Goal: Task Accomplishment & Management: Use online tool/utility

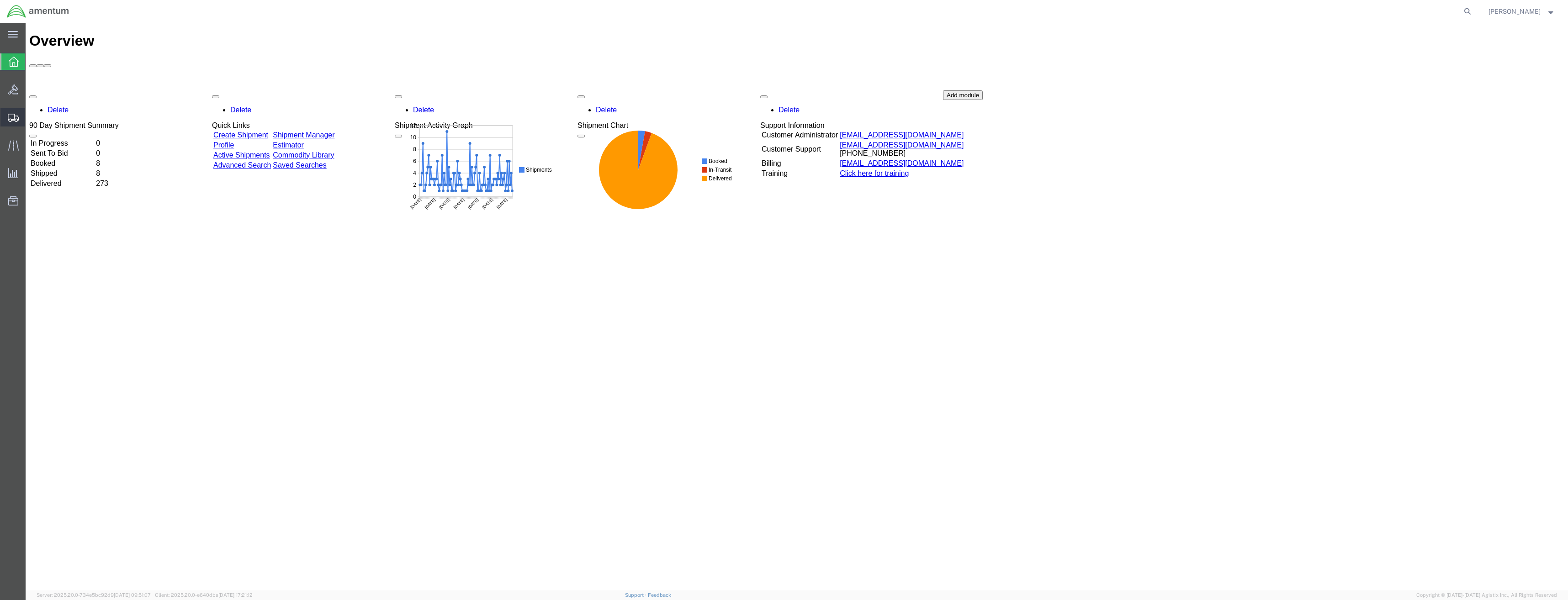
click at [6, 116] on div at bounding box center [13, 117] width 26 height 18
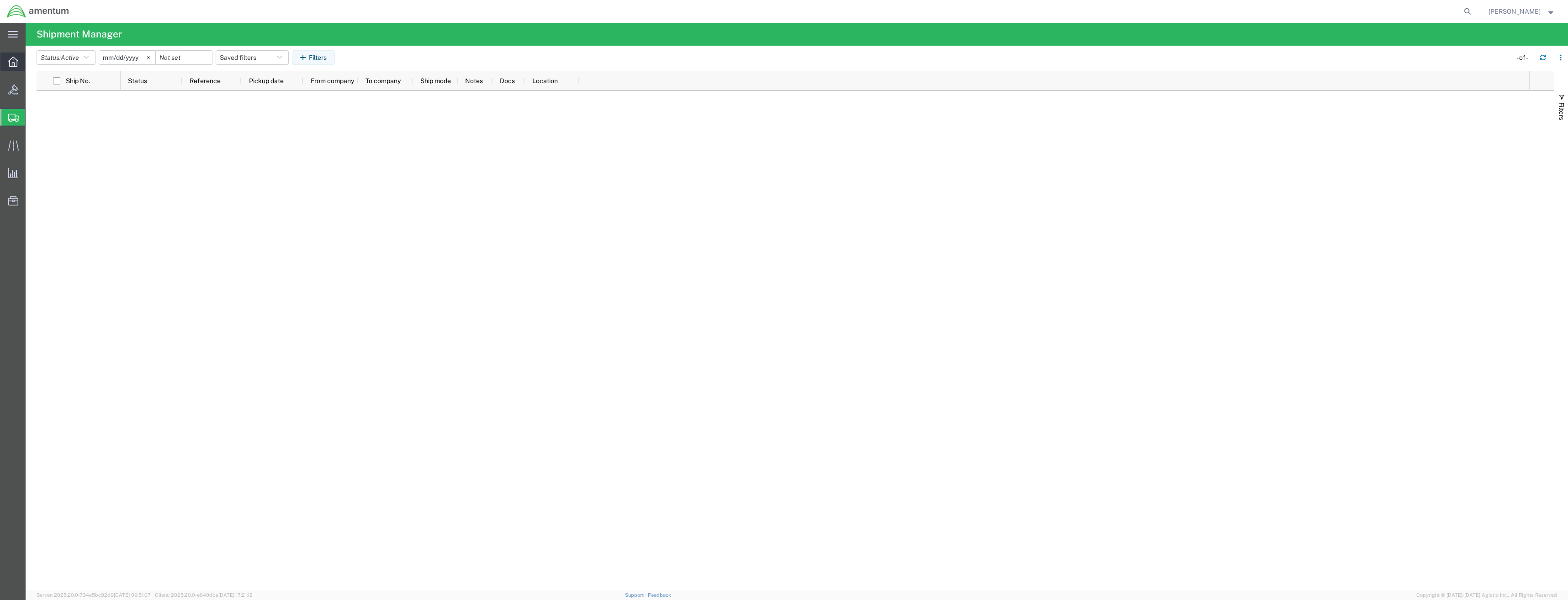
click at [18, 63] on div at bounding box center [13, 61] width 26 height 18
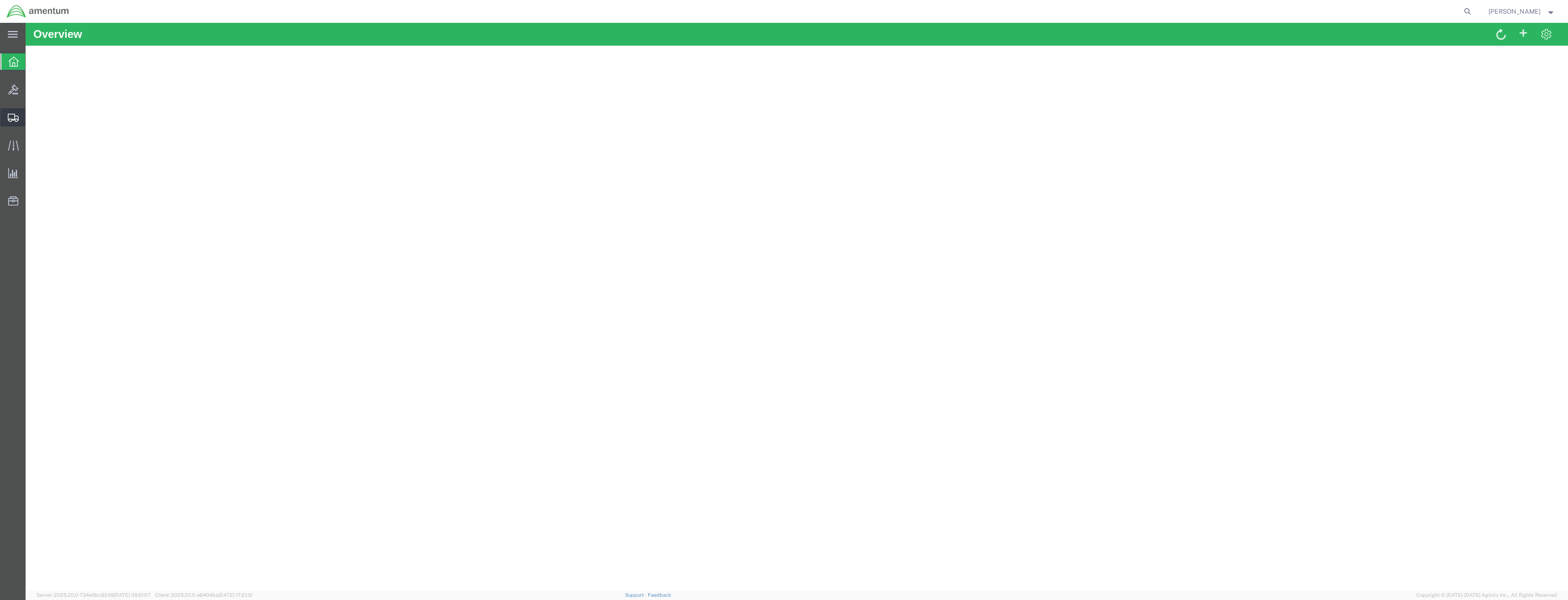
click at [16, 117] on icon at bounding box center [13, 118] width 11 height 9
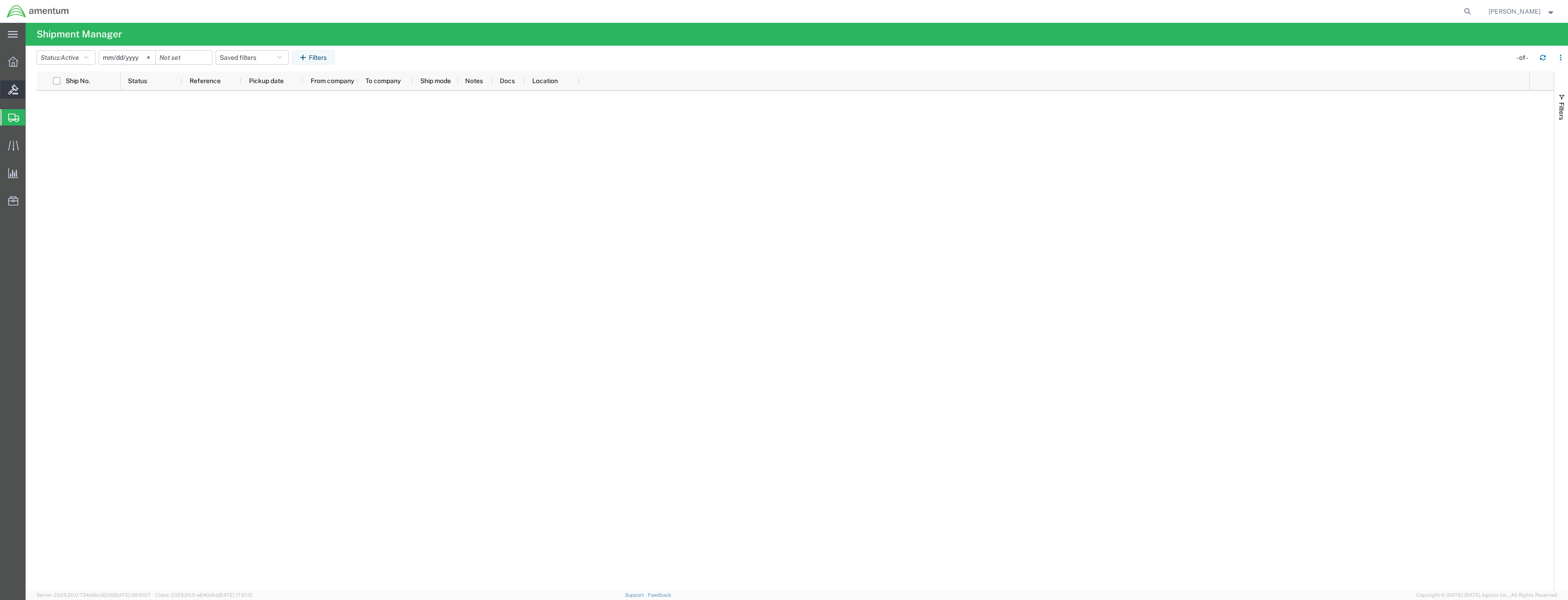
click at [13, 65] on icon at bounding box center [13, 61] width 10 height 10
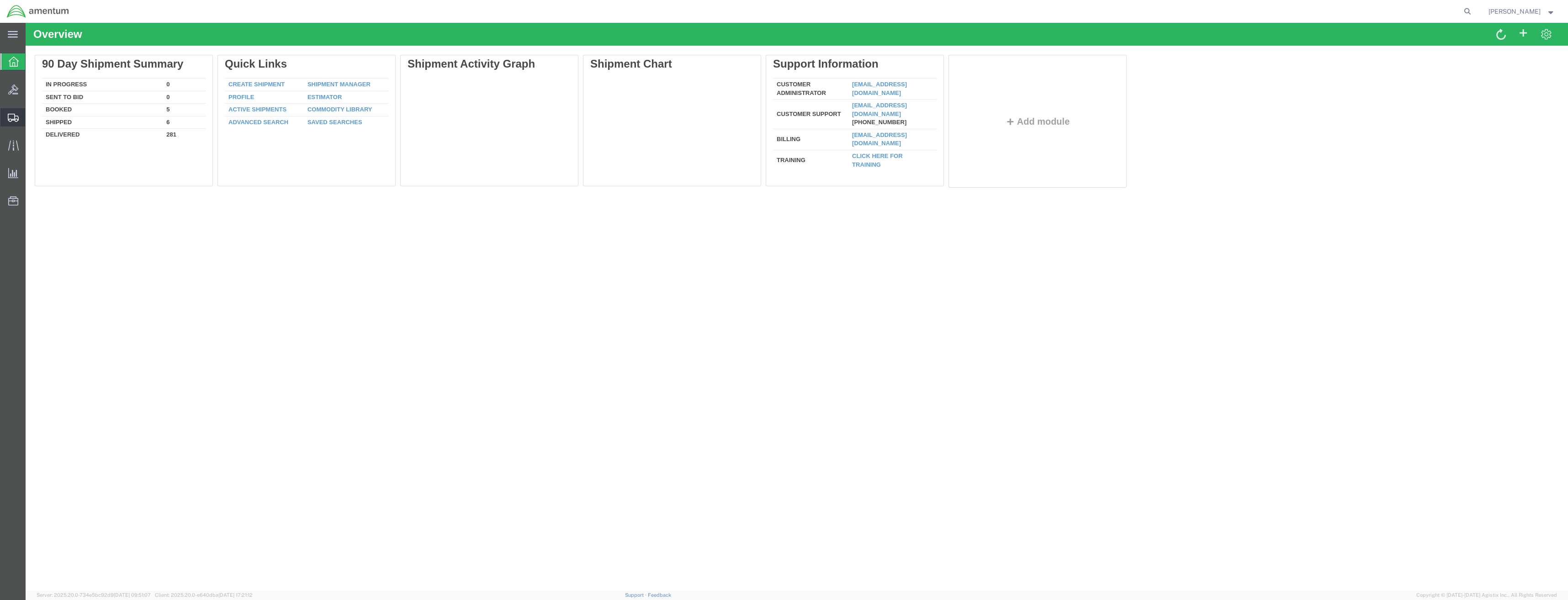
click at [10, 115] on icon at bounding box center [13, 118] width 11 height 9
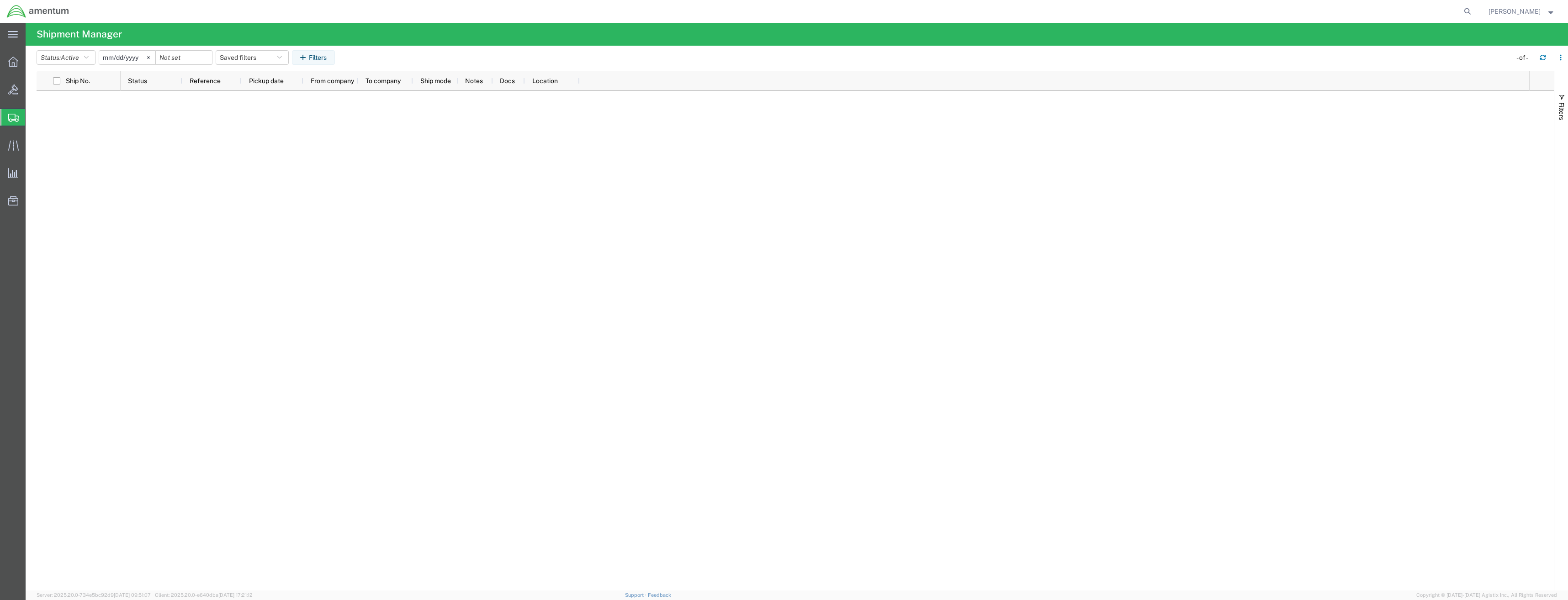
click at [191, 170] on div at bounding box center [825, 340] width 1409 height 500
click at [10, 96] on div at bounding box center [13, 89] width 26 height 18
click at [10, 116] on icon at bounding box center [13, 118] width 11 height 9
click at [226, 158] on div at bounding box center [825, 340] width 1409 height 500
click at [7, 66] on div at bounding box center [13, 61] width 26 height 18
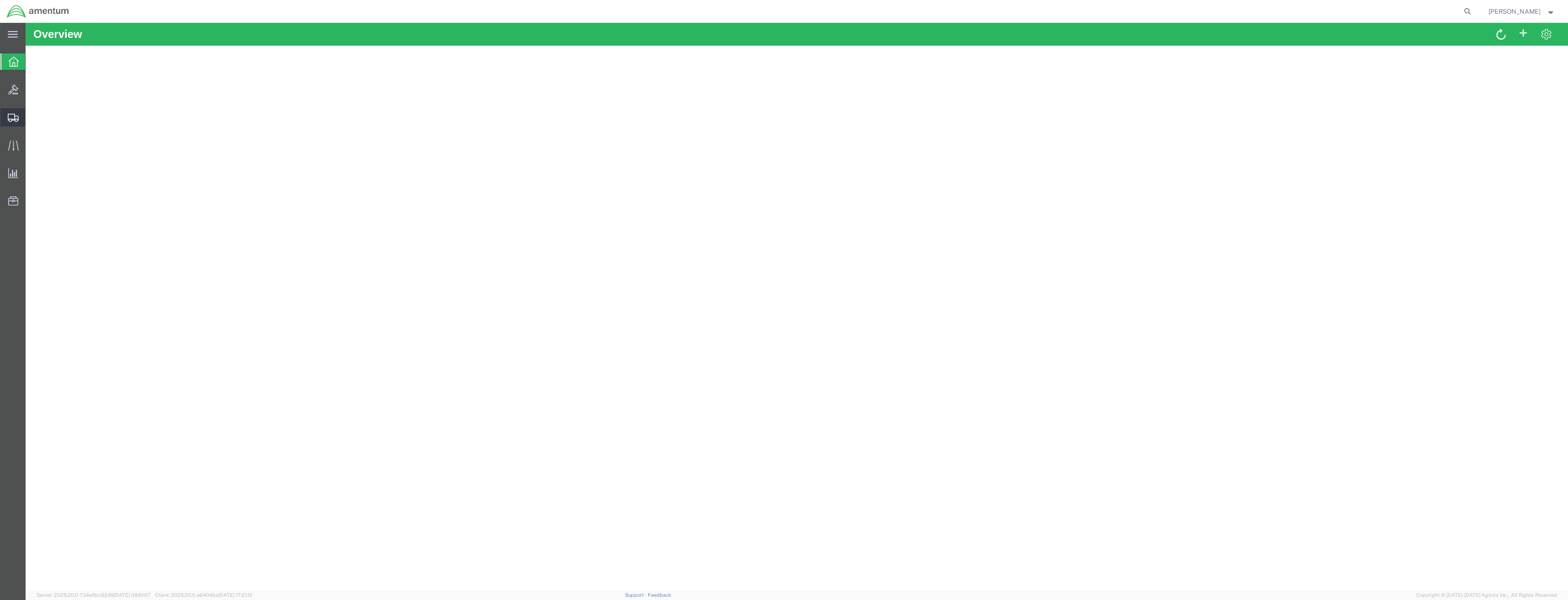
click at [18, 122] on icon at bounding box center [13, 118] width 11 height 9
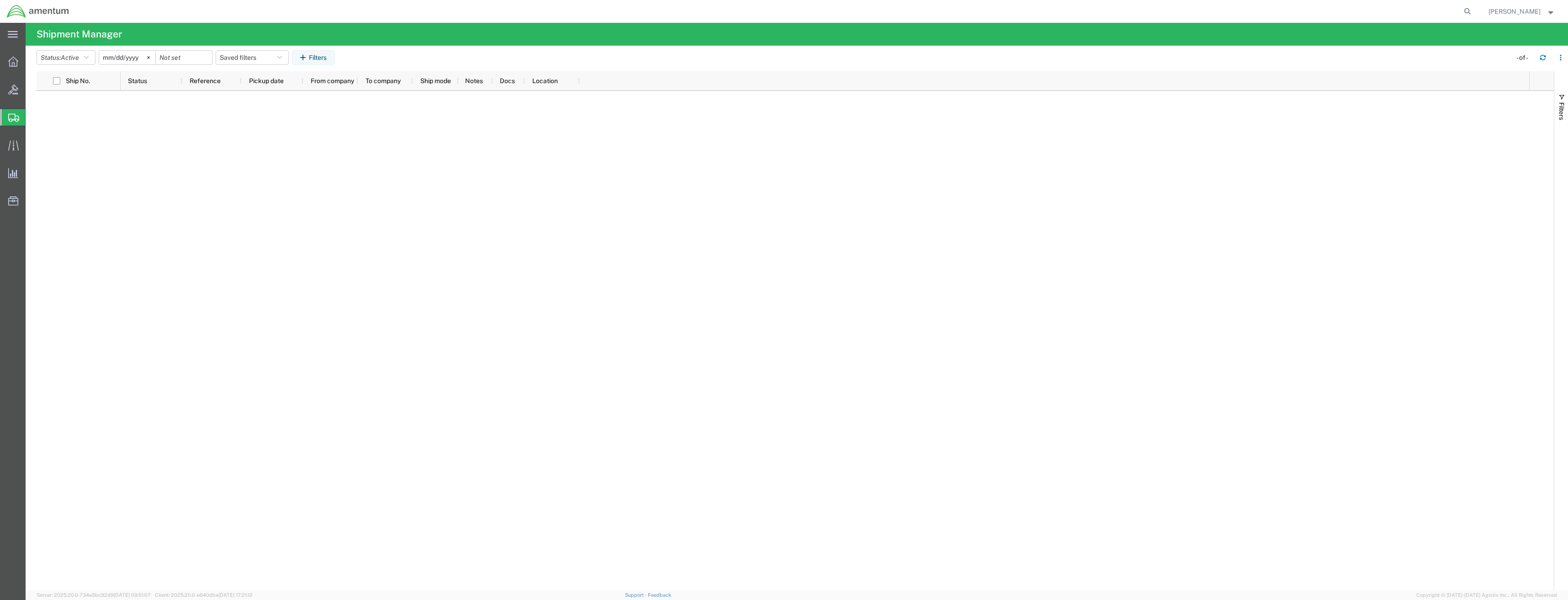
click at [16, 115] on icon at bounding box center [14, 118] width 11 height 9
click at [10, 67] on div at bounding box center [13, 61] width 26 height 18
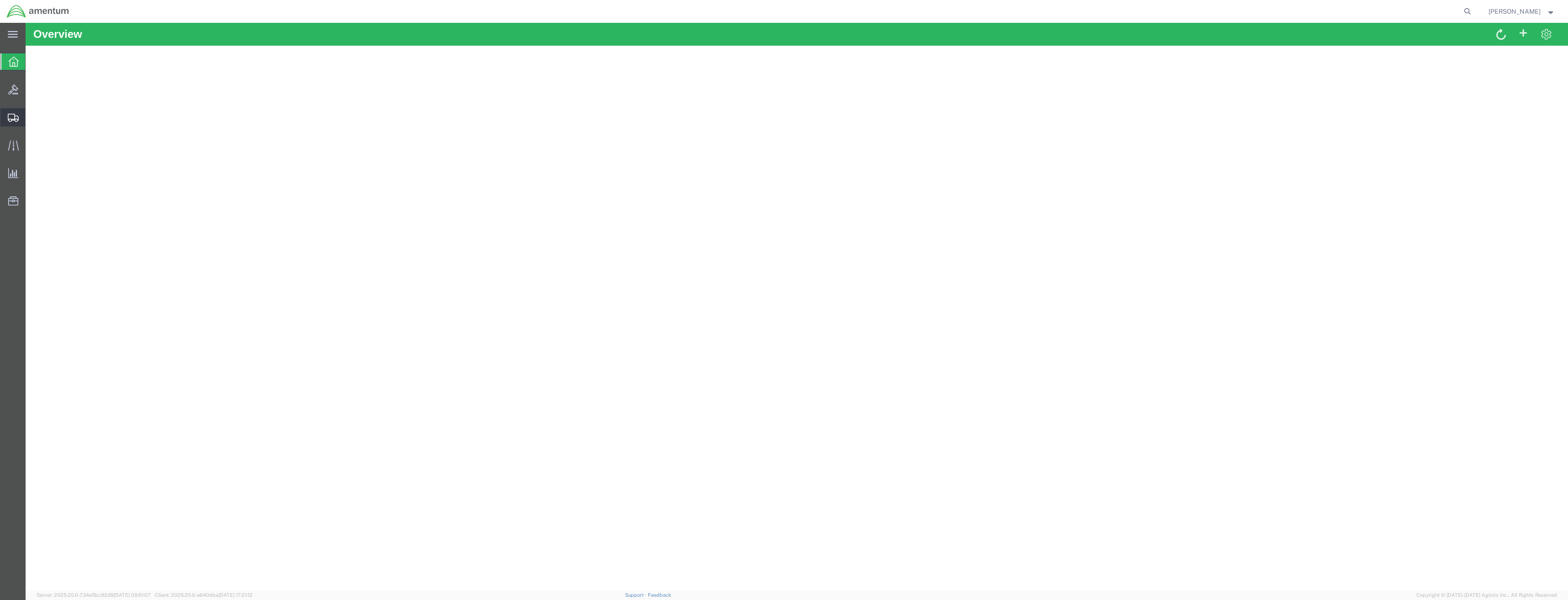
click at [9, 114] on icon at bounding box center [13, 118] width 11 height 9
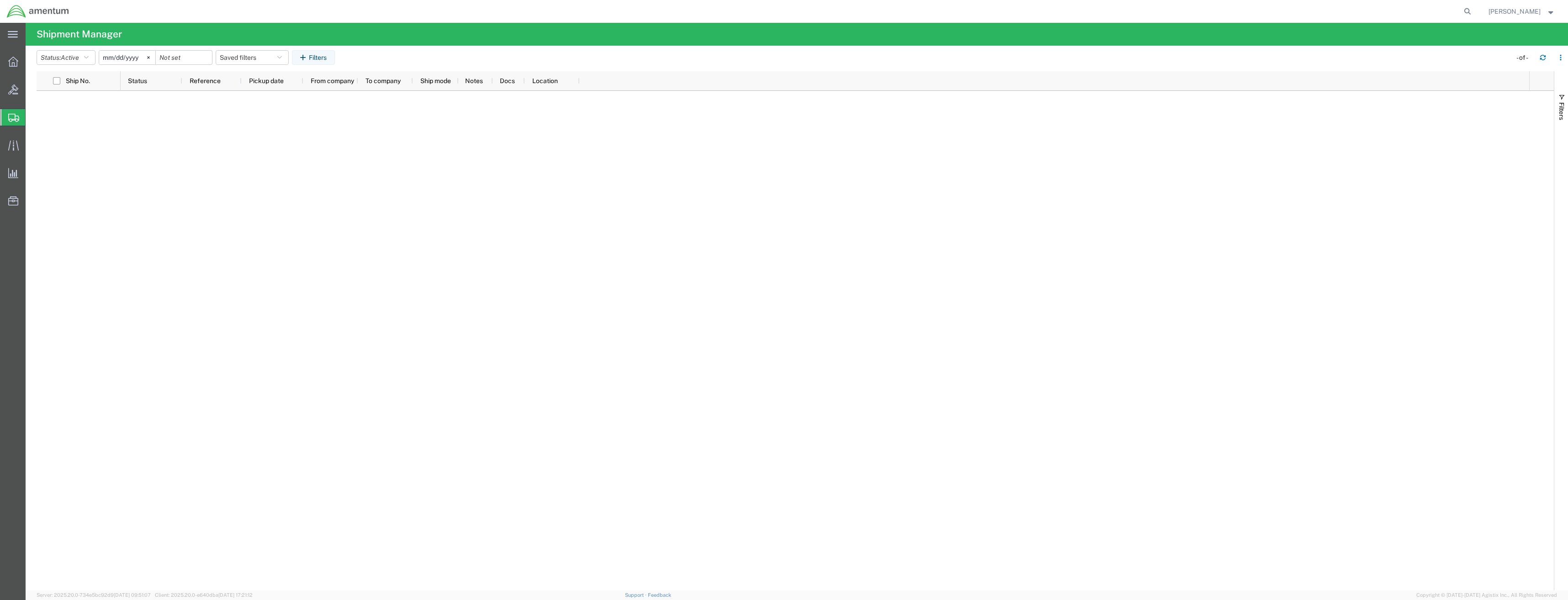
click at [9, 118] on icon at bounding box center [14, 118] width 11 height 9
click at [254, 171] on div at bounding box center [825, 340] width 1409 height 500
click at [13, 114] on icon at bounding box center [14, 118] width 11 height 9
click at [12, 69] on div at bounding box center [13, 61] width 26 height 18
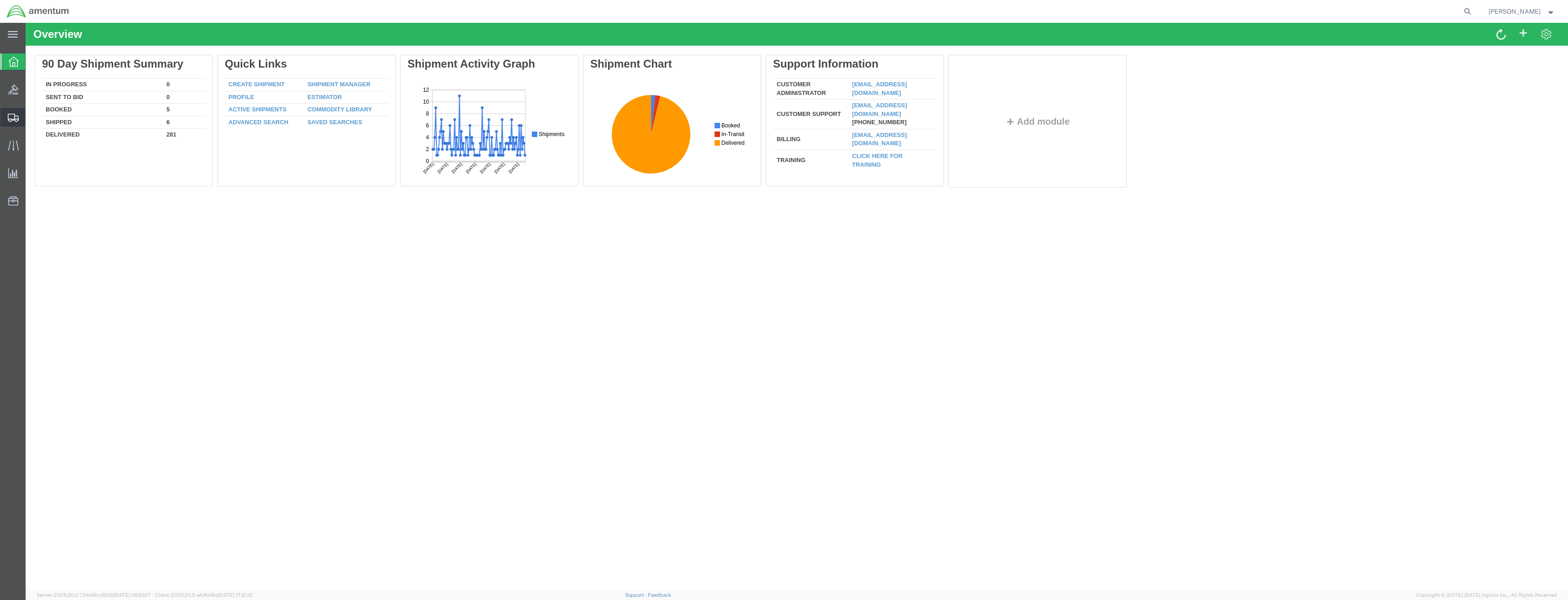
click at [12, 113] on div at bounding box center [13, 117] width 26 height 18
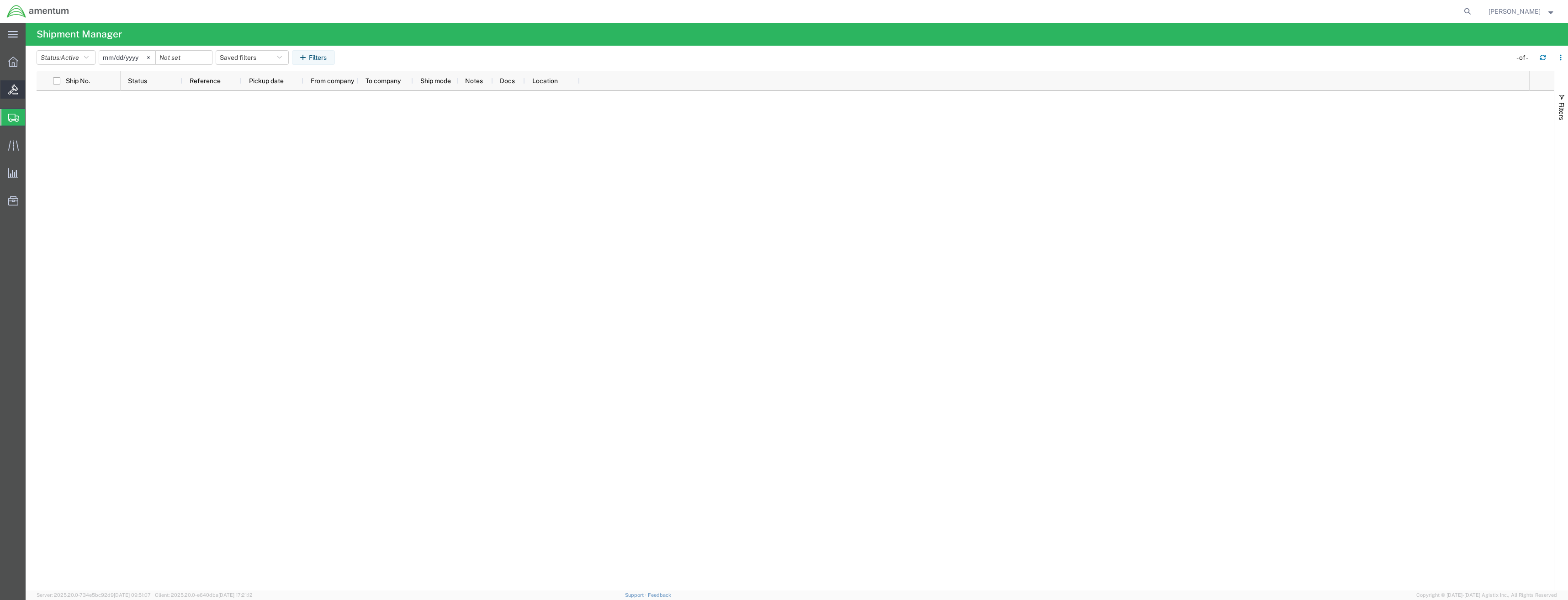
click at [12, 91] on icon at bounding box center [13, 89] width 10 height 10
click at [10, 117] on icon at bounding box center [13, 118] width 11 height 9
click at [16, 63] on icon at bounding box center [13, 61] width 10 height 10
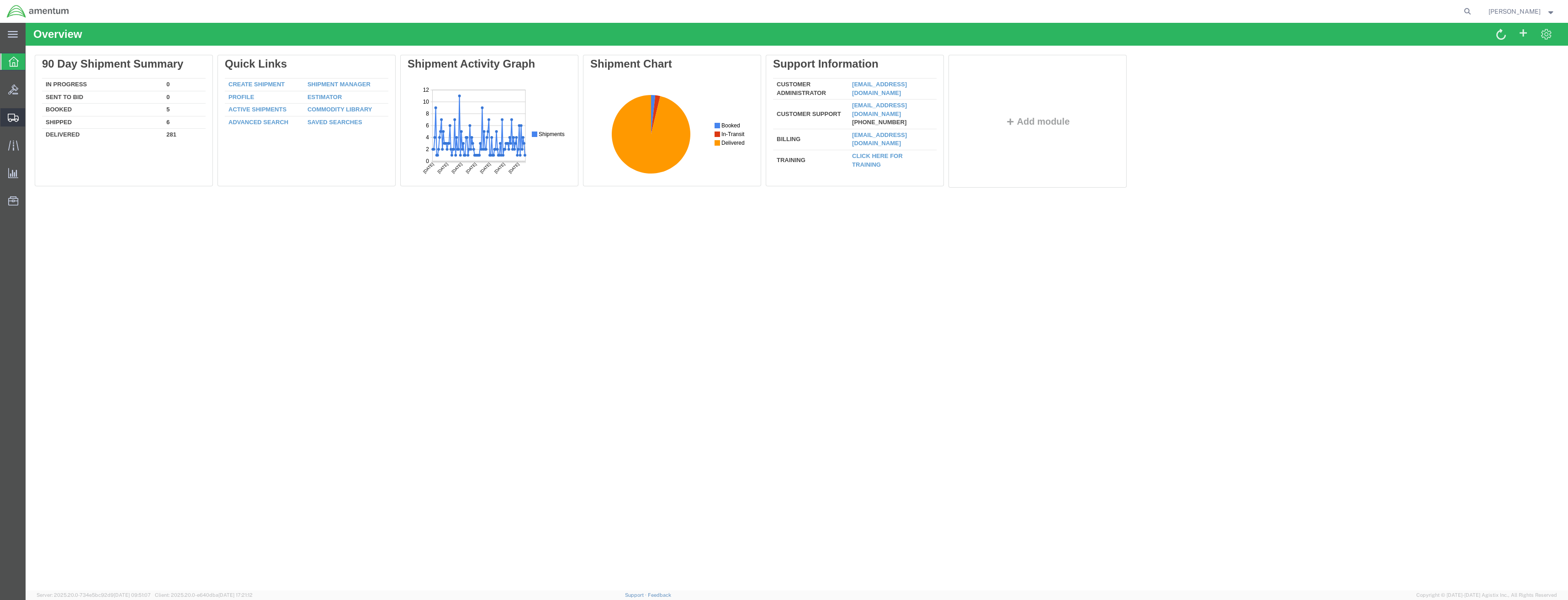
click at [15, 116] on icon at bounding box center [13, 118] width 11 height 9
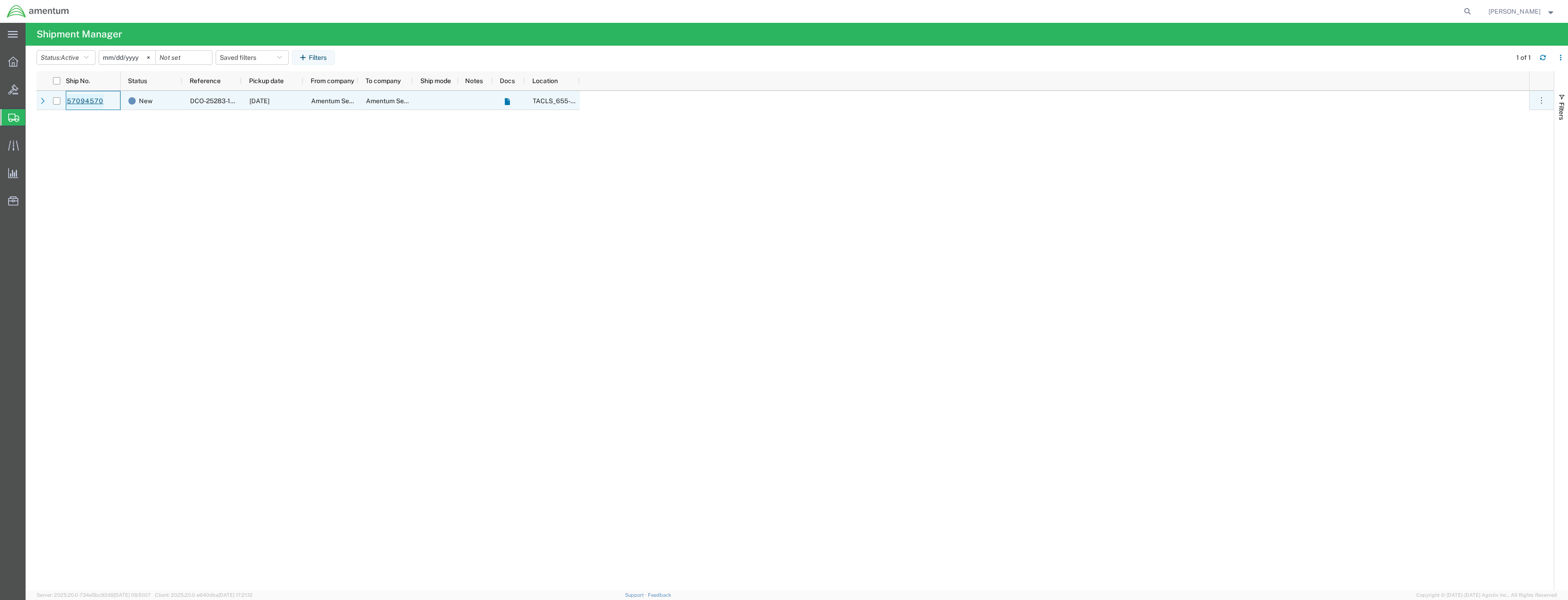
click at [72, 100] on link "57094570" at bounding box center [85, 102] width 38 height 15
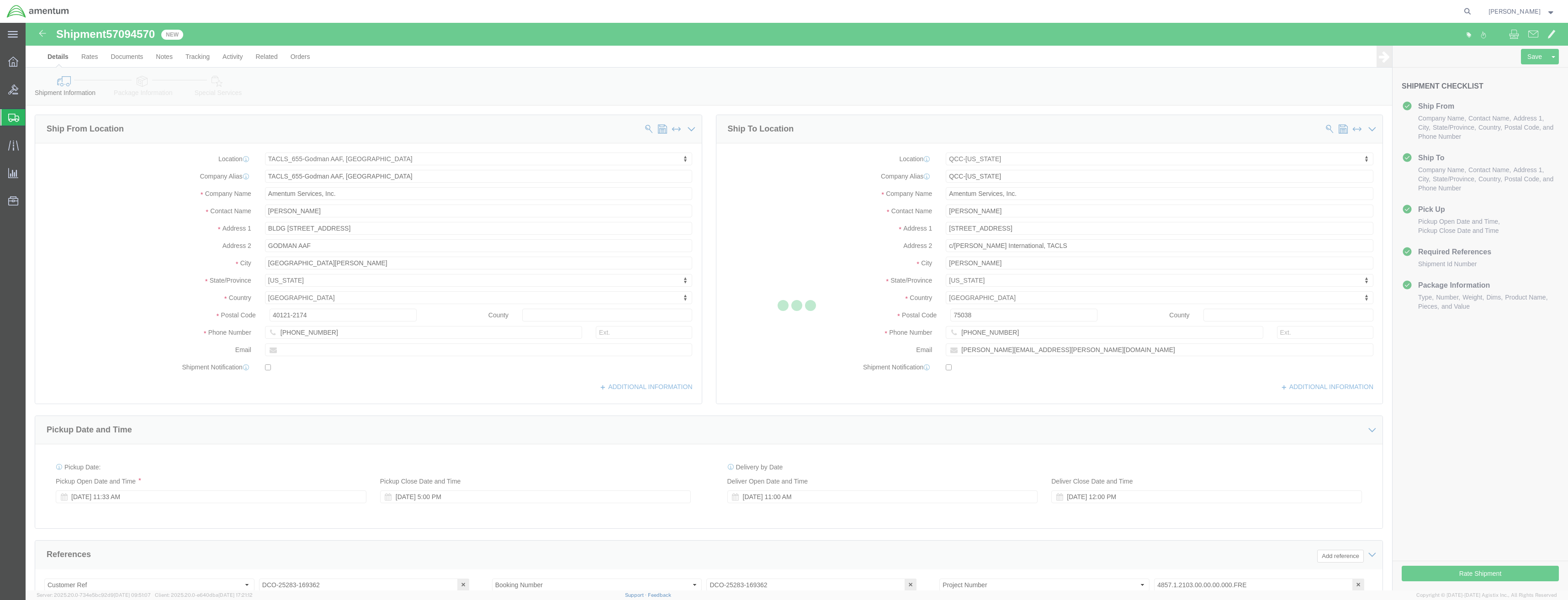
select select "42727"
select select "42668"
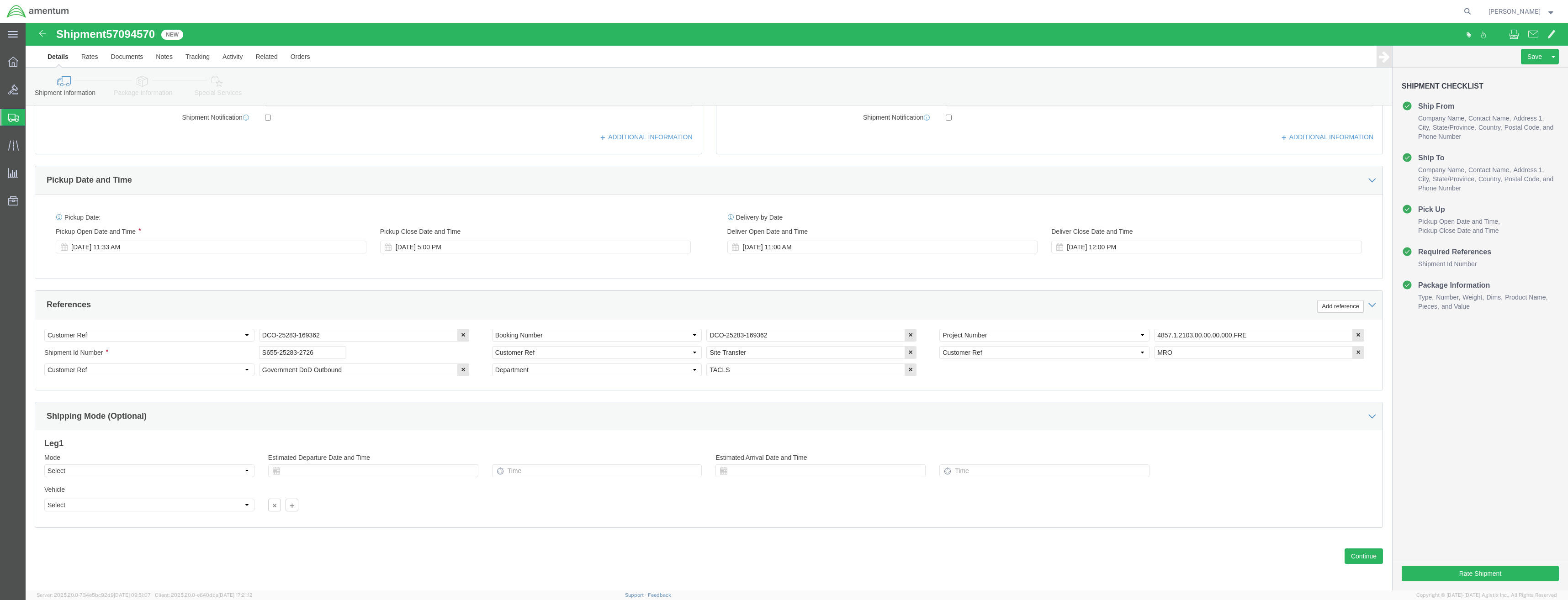
scroll to position [251, 0]
click button "Rate Shipment"
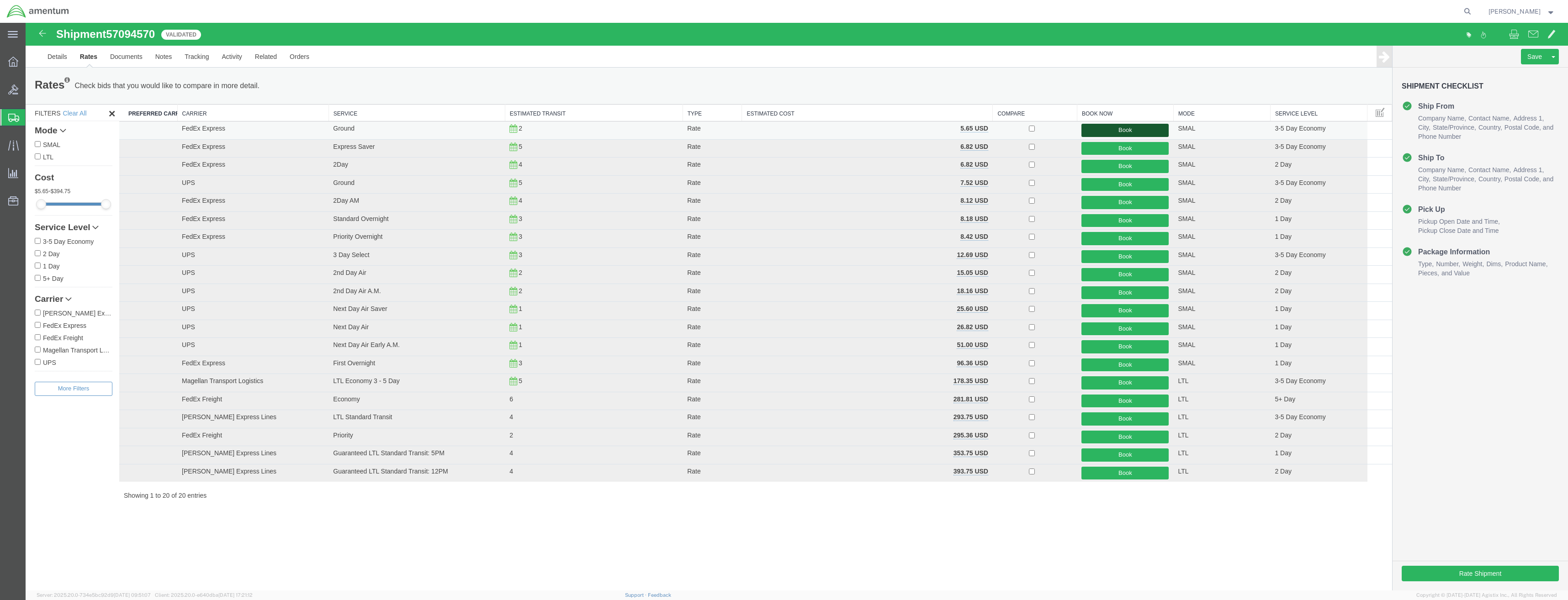
click at [1110, 128] on button "Book" at bounding box center [1125, 130] width 87 height 13
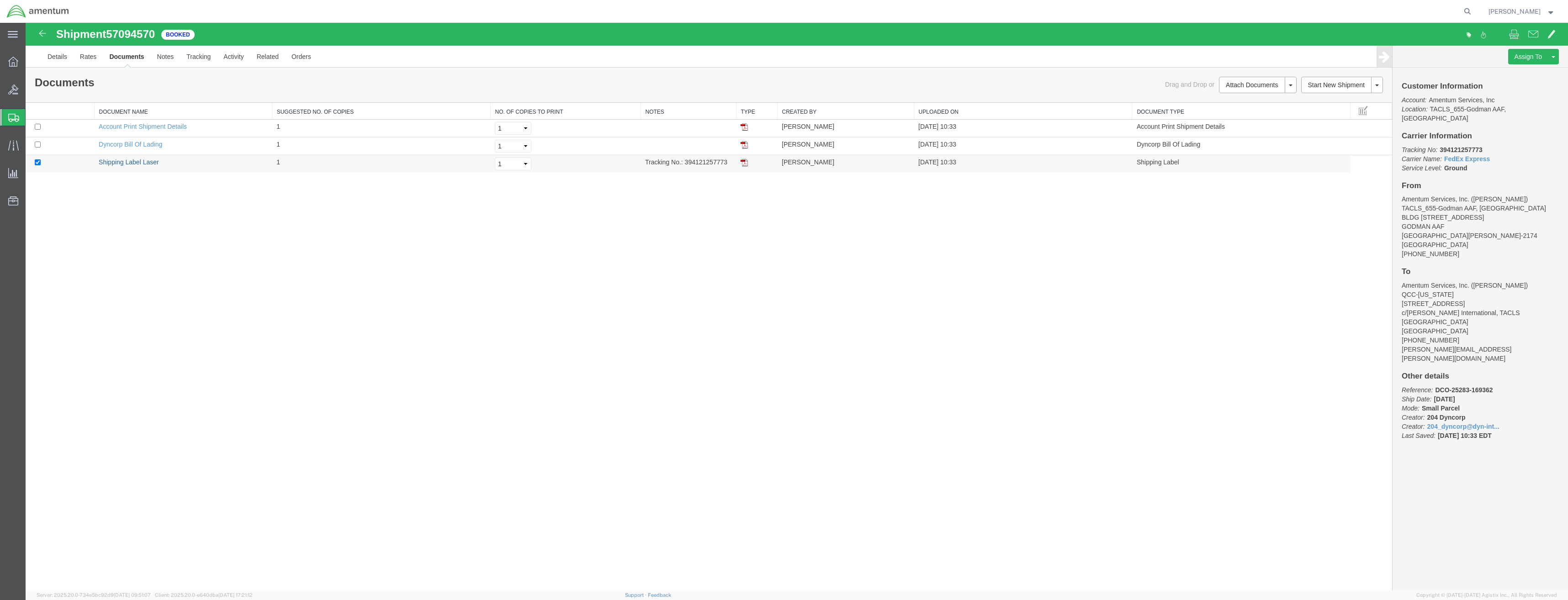
drag, startPoint x: 144, startPoint y: 162, endPoint x: 311, endPoint y: 168, distance: 167.1
click at [144, 162] on link "Shipping Label Laser" at bounding box center [128, 162] width 60 height 7
